Goal: Find specific page/section: Find specific page/section

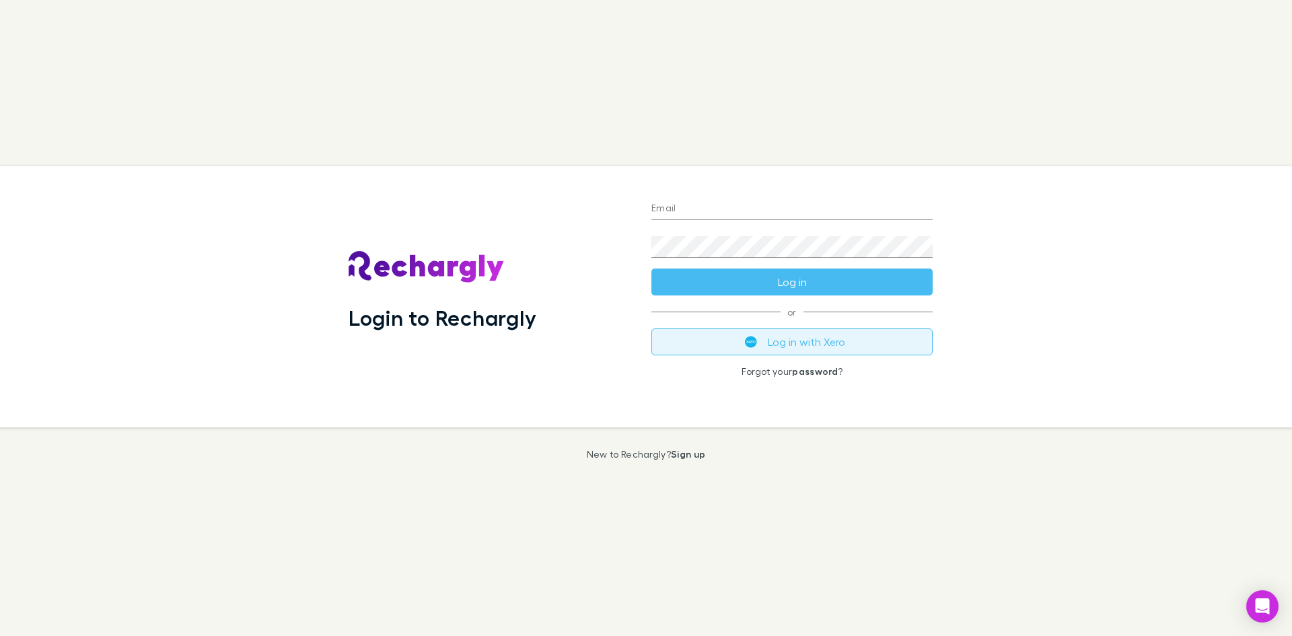
click at [802, 347] on button "Log in with Xero" at bounding box center [792, 341] width 281 height 27
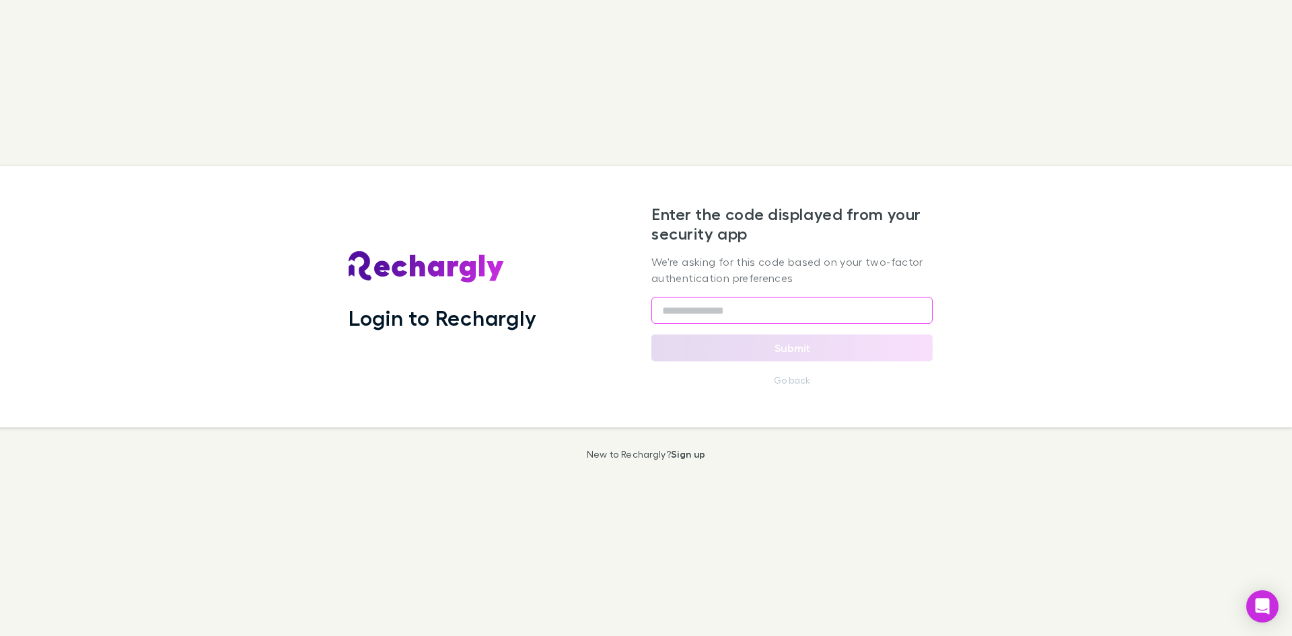
click at [793, 317] on input "text" at bounding box center [792, 310] width 281 height 27
click at [800, 313] on input "text" at bounding box center [792, 310] width 281 height 27
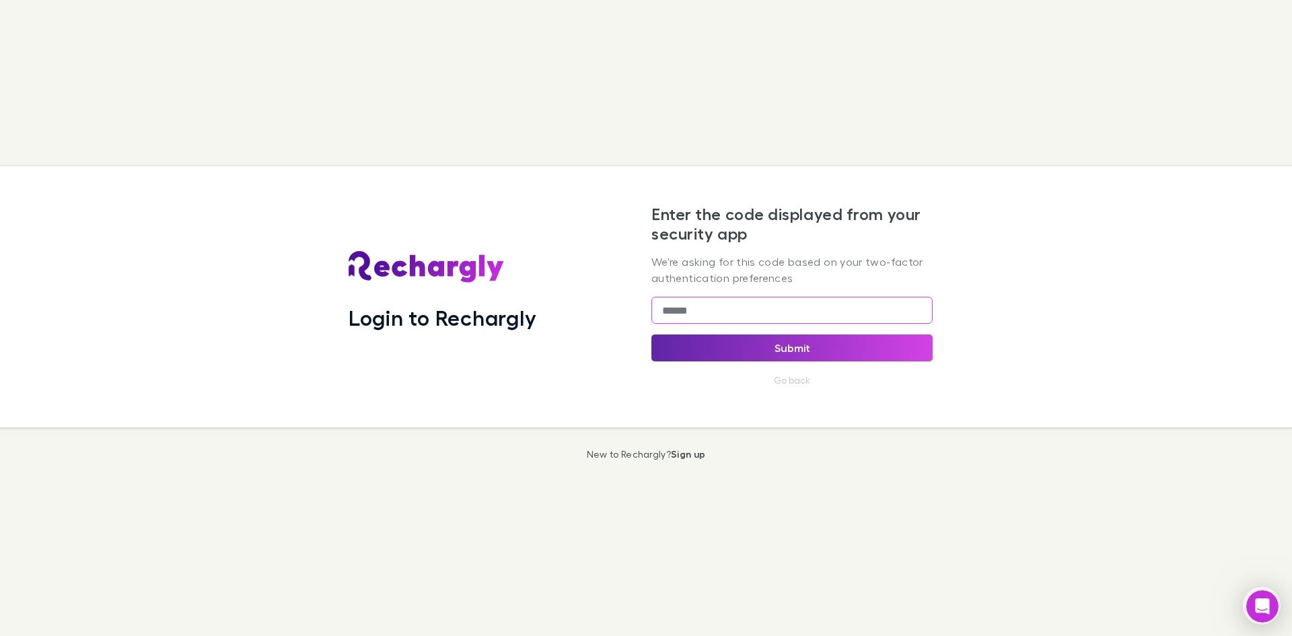
type input "******"
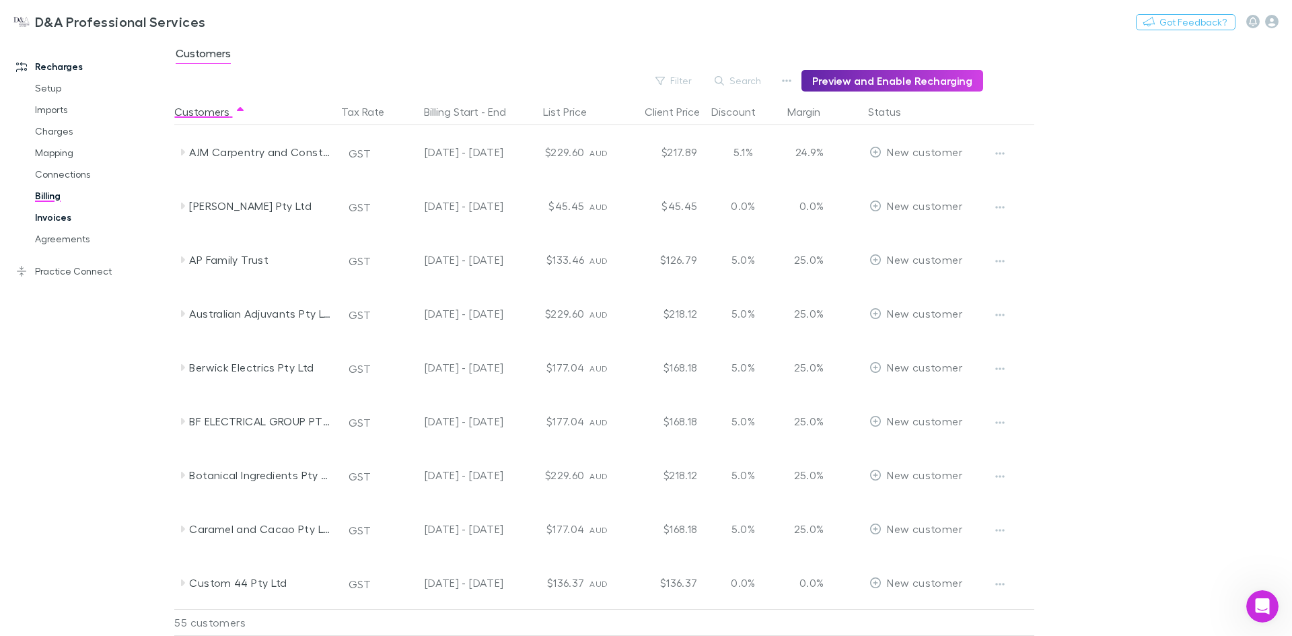
click at [51, 219] on link "Invoices" at bounding box center [102, 218] width 160 height 22
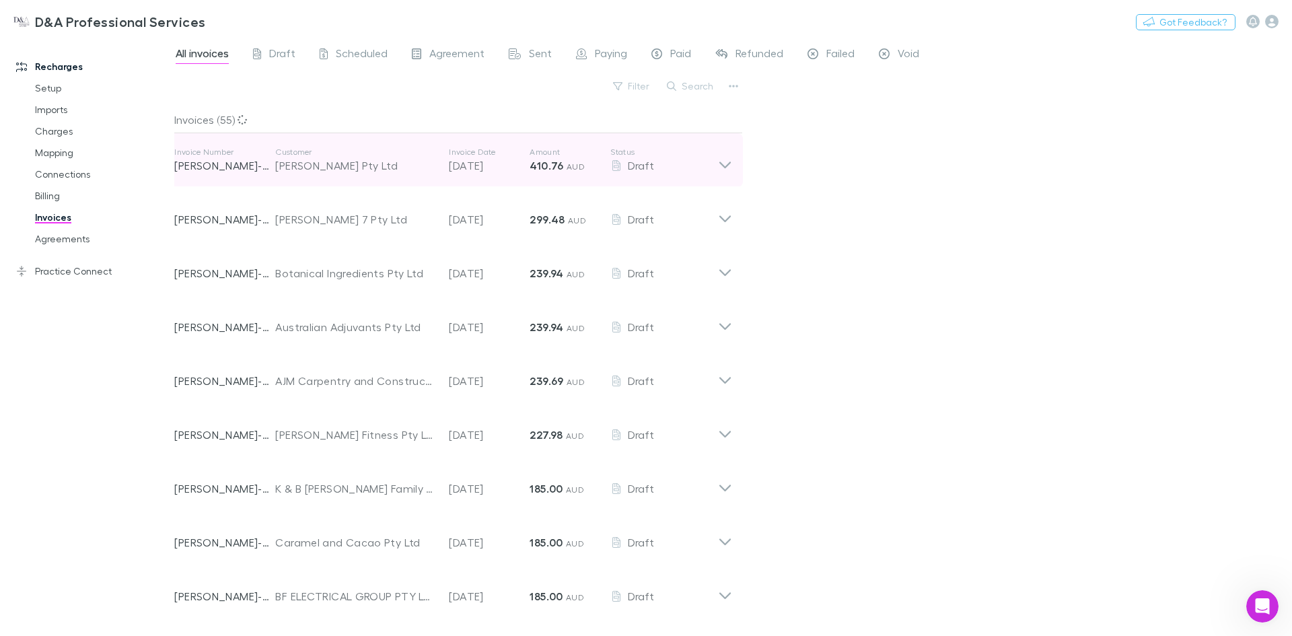
click at [722, 165] on icon at bounding box center [725, 160] width 14 height 27
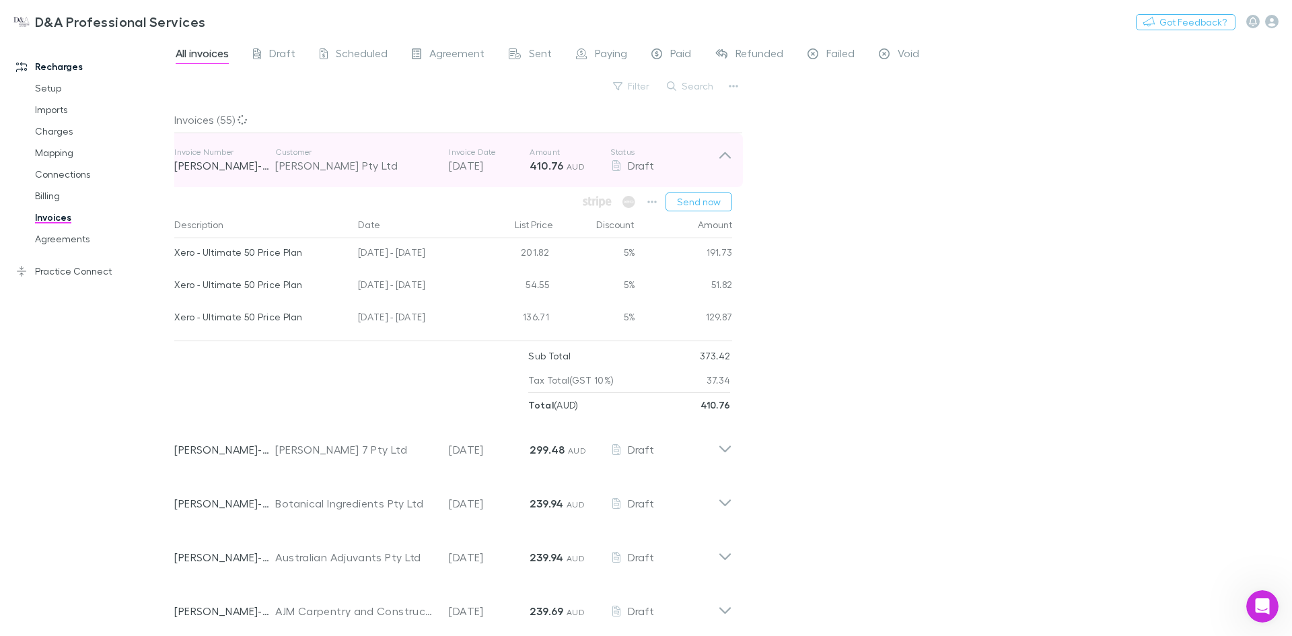
click at [722, 165] on icon at bounding box center [725, 160] width 14 height 27
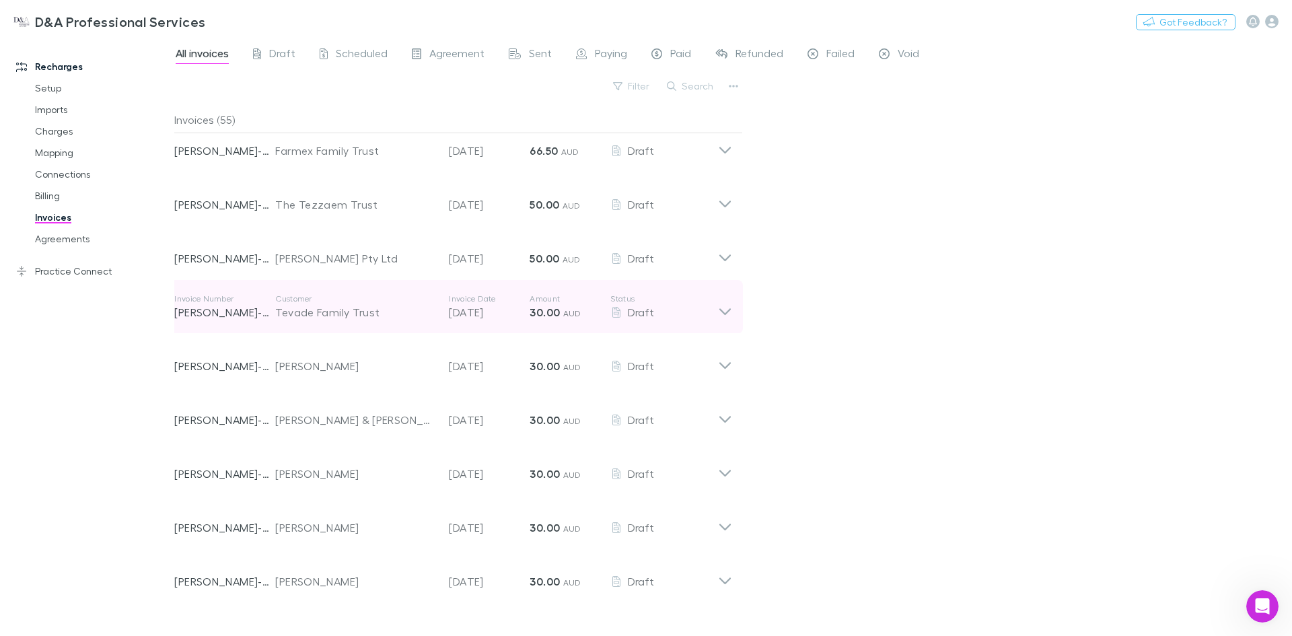
scroll to position [2470, 0]
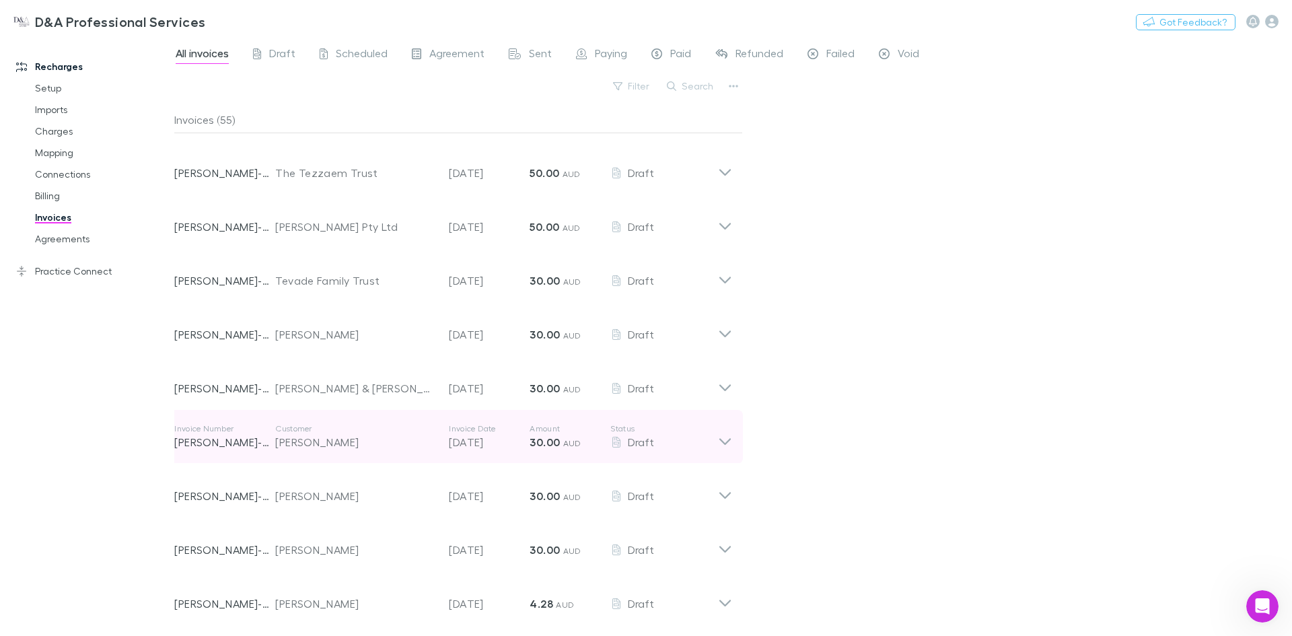
click at [726, 440] on icon at bounding box center [725, 436] width 14 height 27
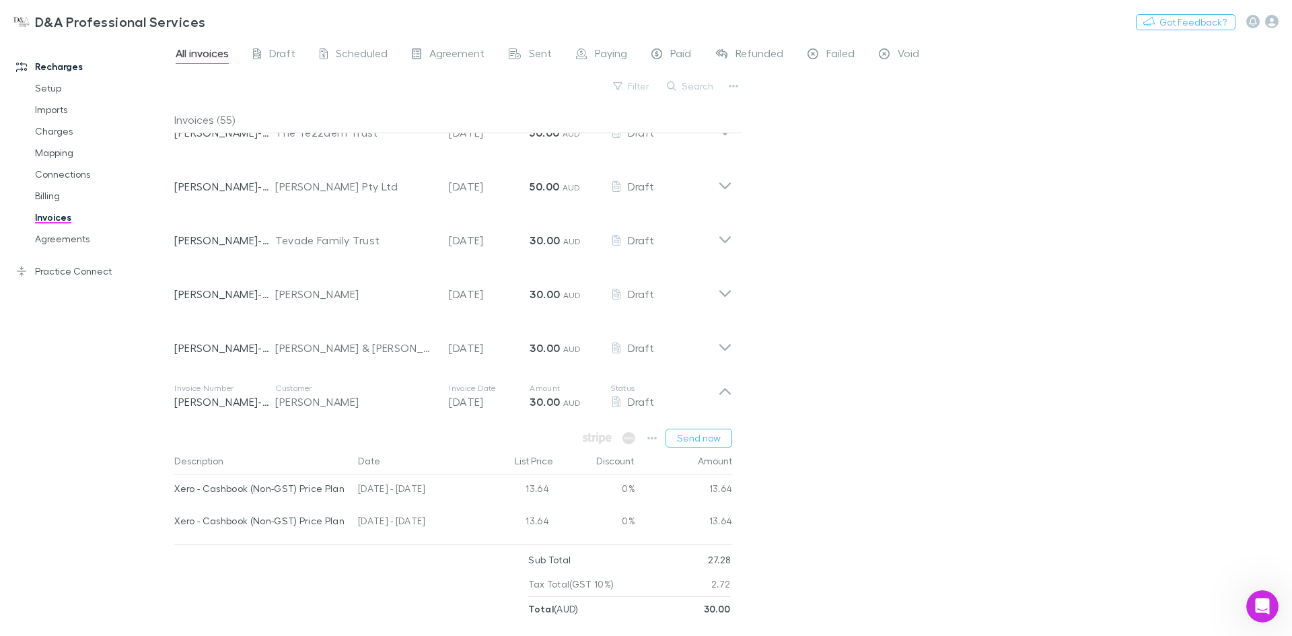
scroll to position [2668, 0]
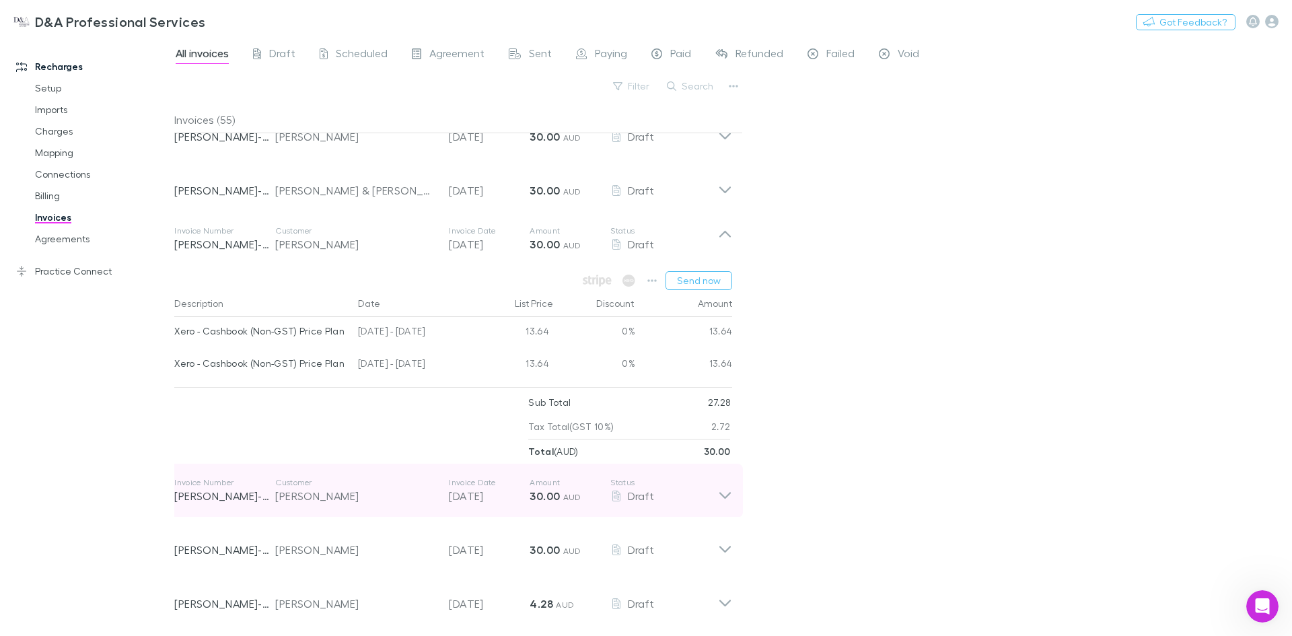
click at [726, 491] on icon at bounding box center [725, 490] width 14 height 27
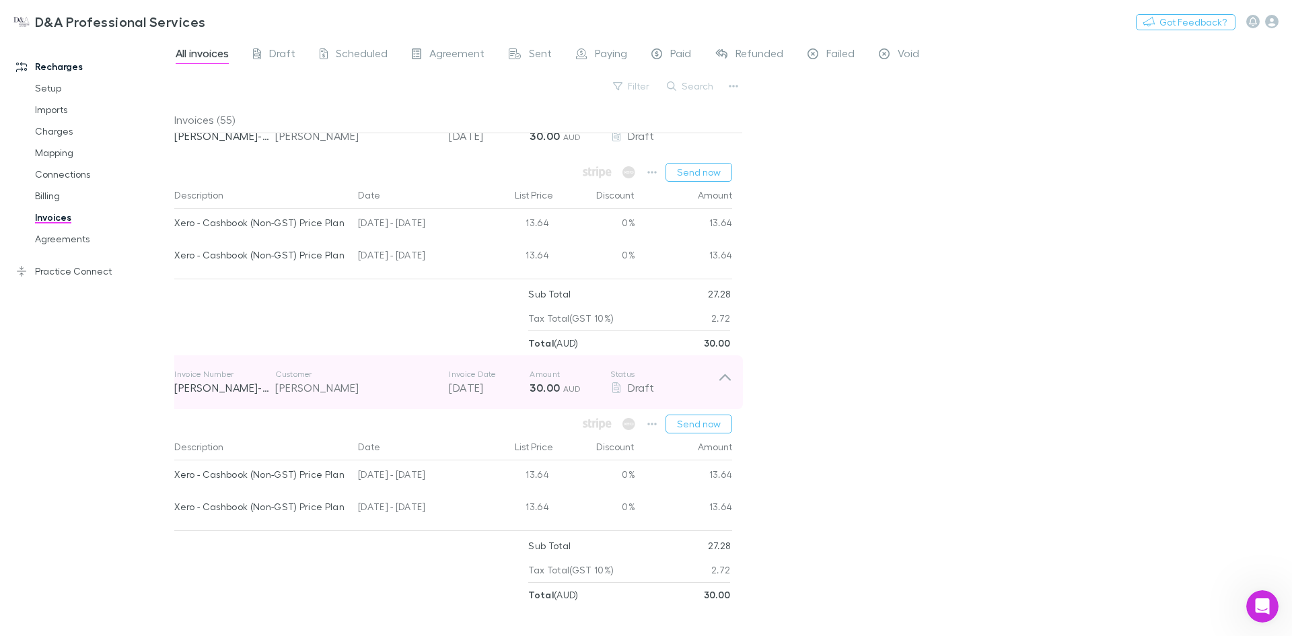
scroll to position [2865, 0]
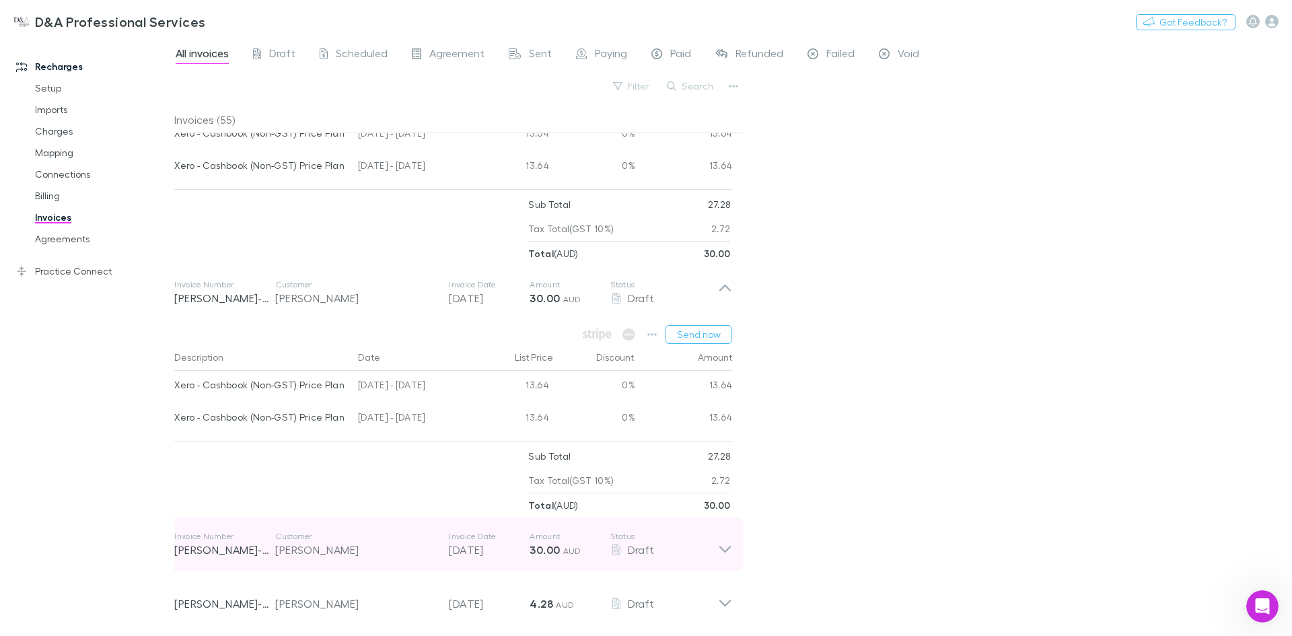
click at [726, 549] on icon at bounding box center [725, 544] width 14 height 27
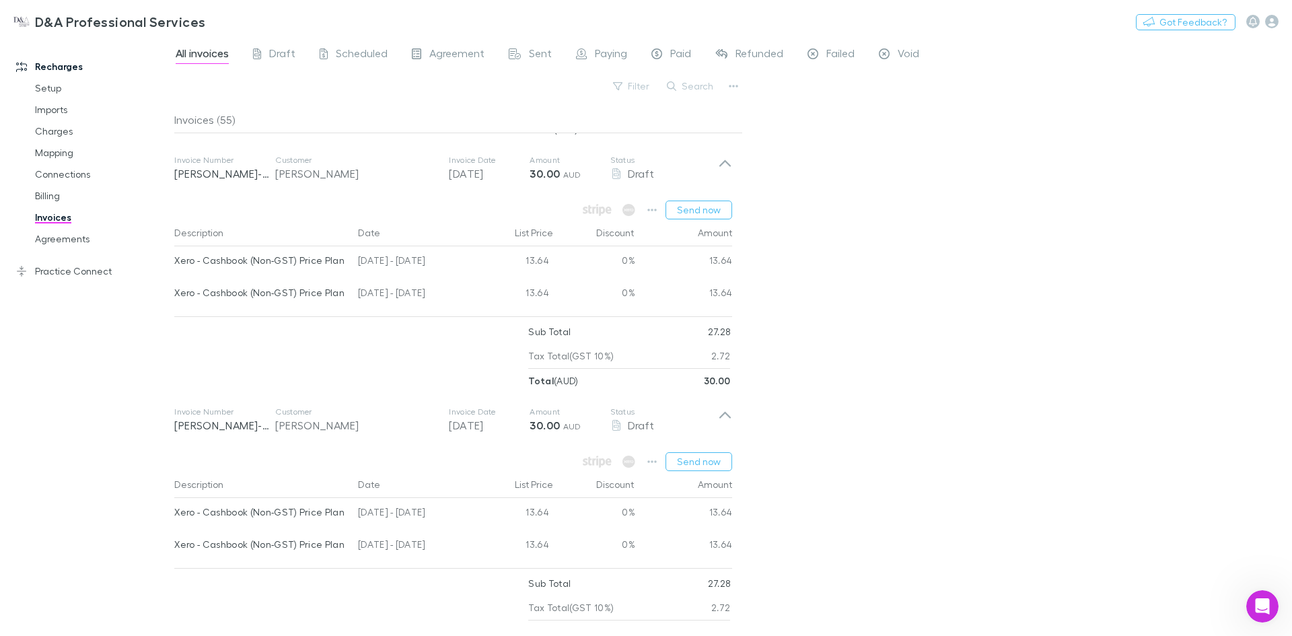
scroll to position [3063, 0]
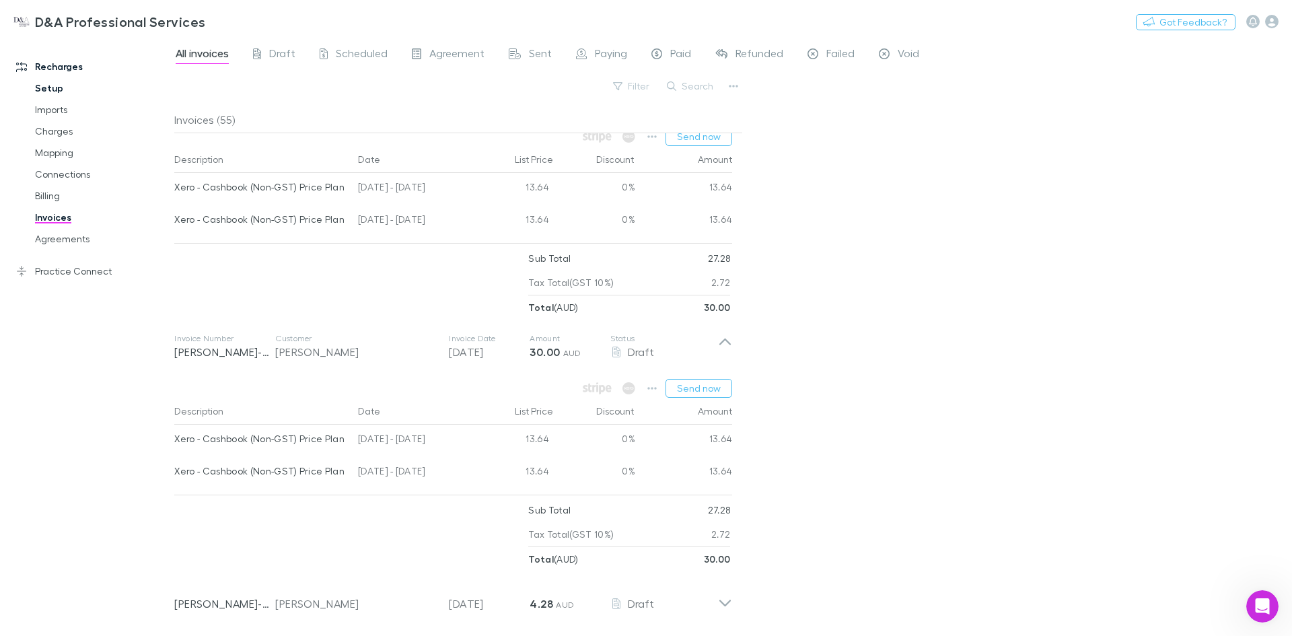
click at [49, 85] on link "Setup" at bounding box center [102, 88] width 160 height 22
